Goal: Find specific page/section: Find specific page/section

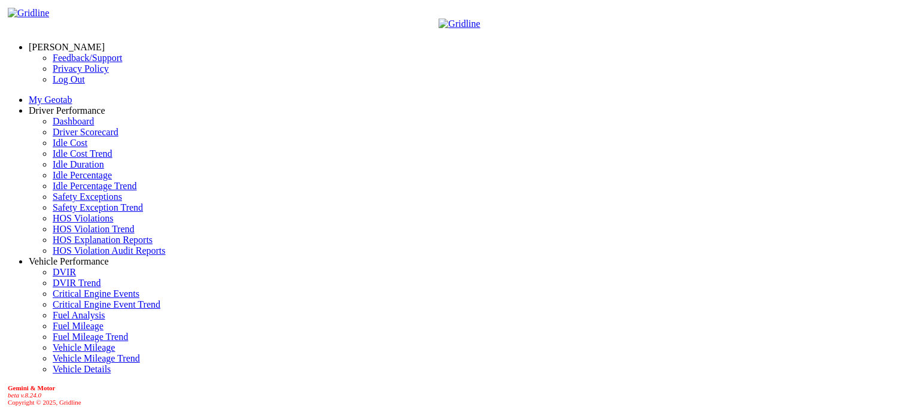
click at [62, 180] on link "Idle Percentage" at bounding box center [82, 175] width 59 height 10
click at [77, 180] on link "Idle Percentage" at bounding box center [82, 175] width 59 height 10
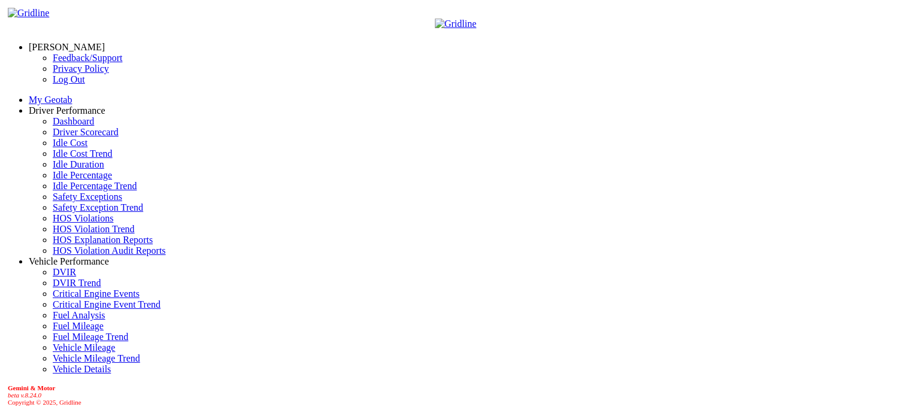
type input "**********"
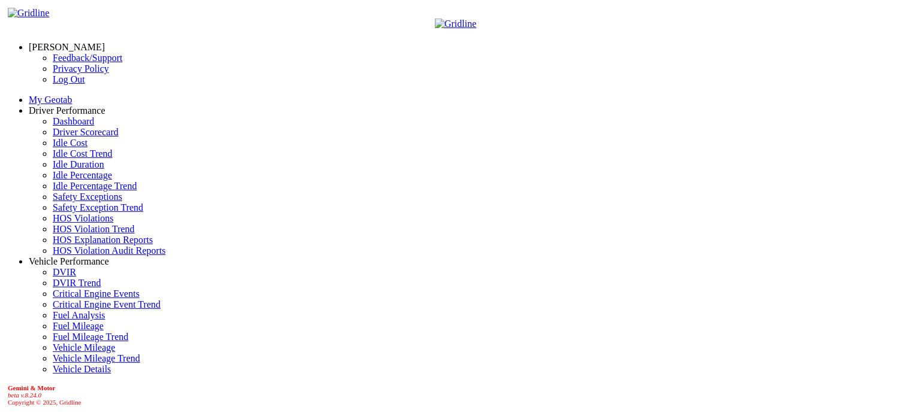
scroll to position [0, 0]
click at [81, 42] on link "[PERSON_NAME]" at bounding box center [67, 47] width 76 height 10
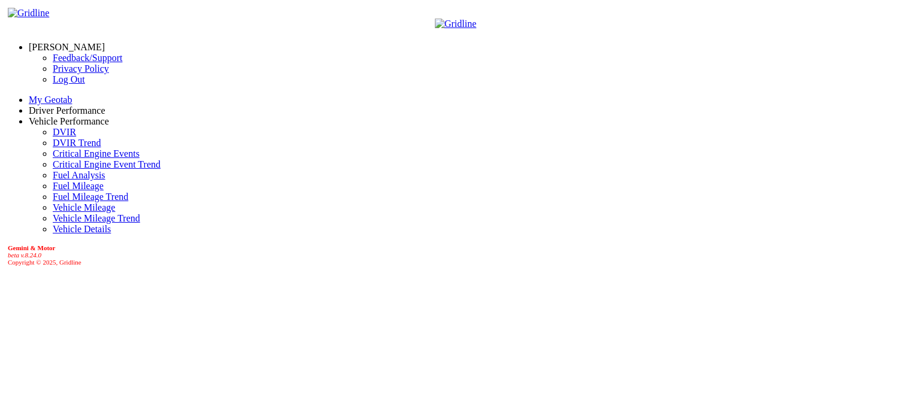
click at [53, 84] on link "Log Out" at bounding box center [69, 79] width 32 height 10
